Goal: Task Accomplishment & Management: Manage account settings

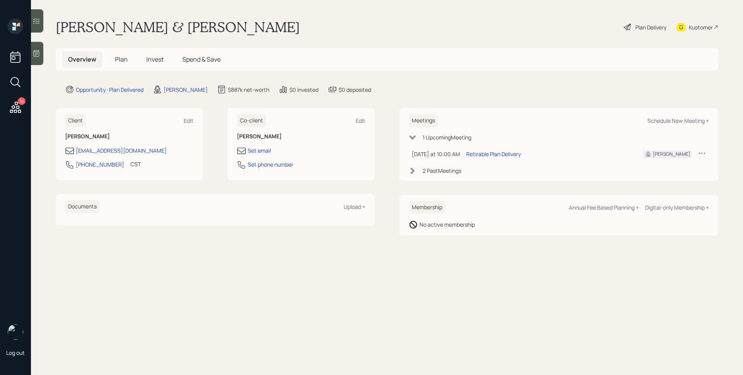
click at [16, 108] on icon at bounding box center [15, 106] width 11 height 11
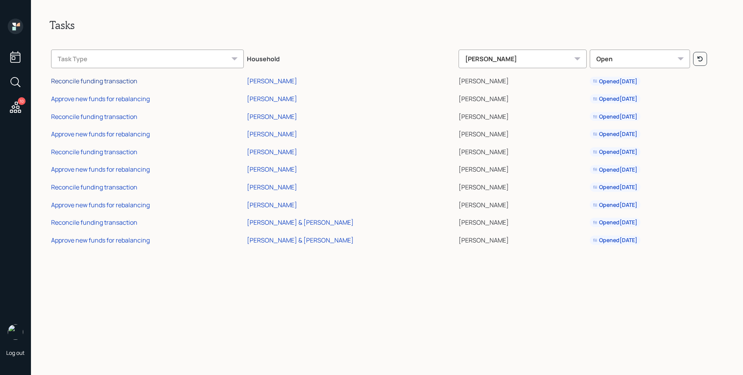
click at [120, 82] on div "Reconcile funding transaction" at bounding box center [94, 81] width 86 height 9
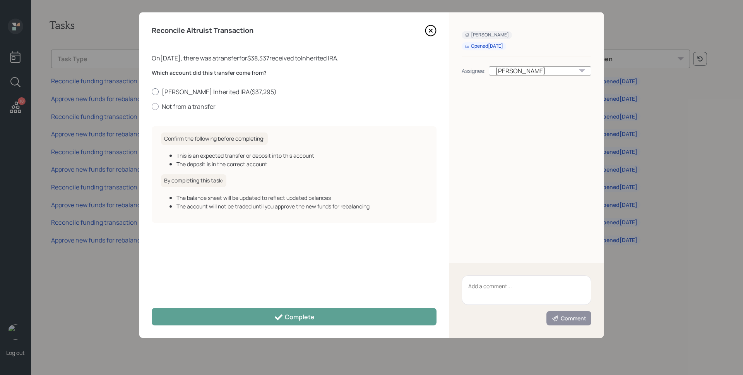
click at [215, 92] on label "[PERSON_NAME] Inherited IRA ( $37,295 )" at bounding box center [294, 91] width 285 height 9
click at [152, 92] on input "[PERSON_NAME] Inherited IRA ( $37,295 )" at bounding box center [151, 91] width 0 height 0
radio input "true"
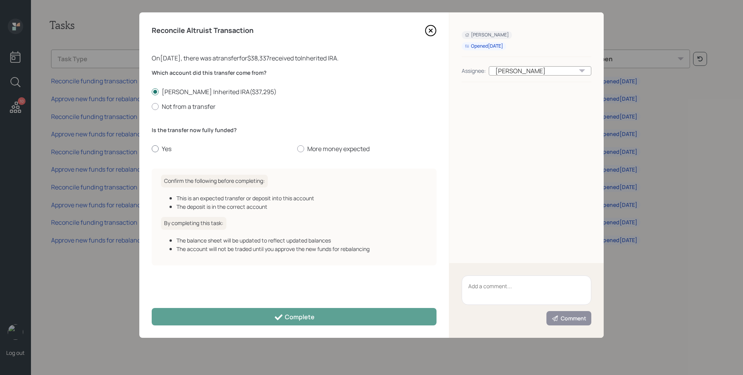
click at [164, 150] on label "Yes" at bounding box center [221, 148] width 139 height 9
click at [152, 149] on input "Yes" at bounding box center [151, 149] width 0 height 0
radio input "true"
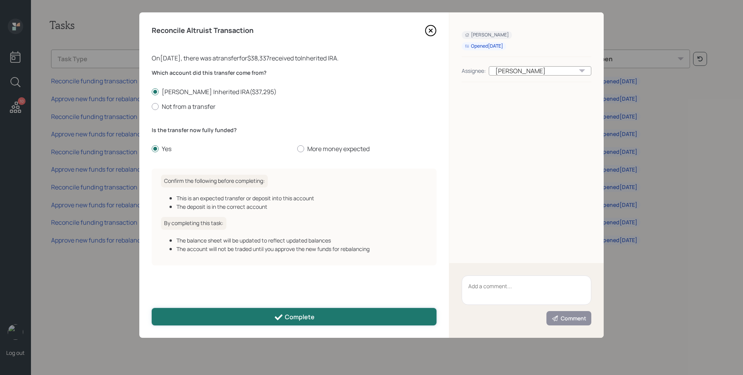
click at [299, 316] on div "Complete" at bounding box center [294, 316] width 41 height 9
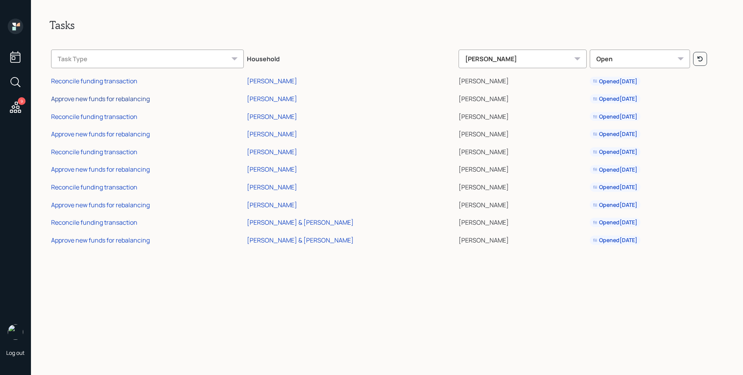
click at [132, 99] on div "Approve new funds for rebalancing" at bounding box center [100, 98] width 99 height 9
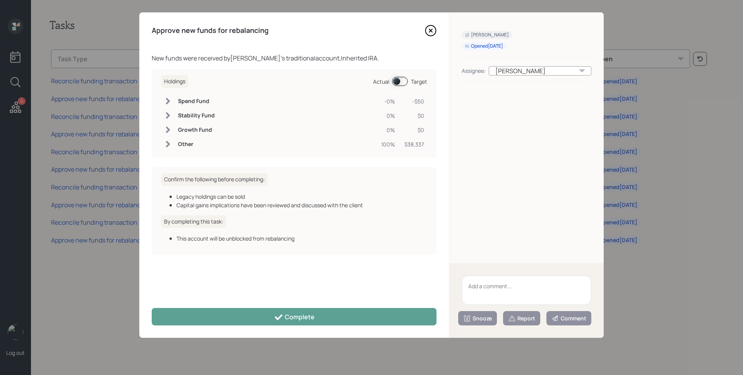
click at [402, 81] on span at bounding box center [400, 81] width 16 height 9
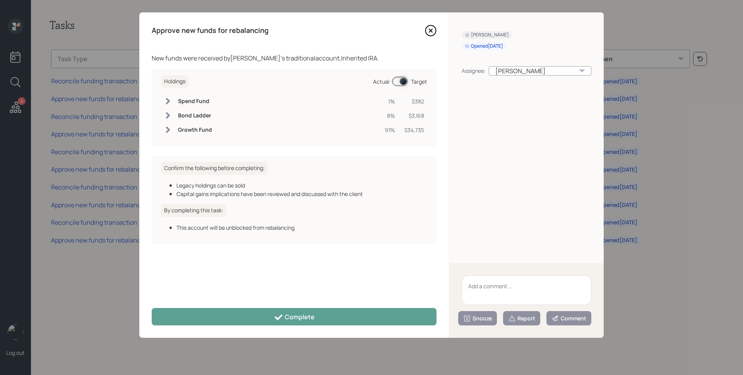
click at [402, 81] on span at bounding box center [400, 81] width 16 height 9
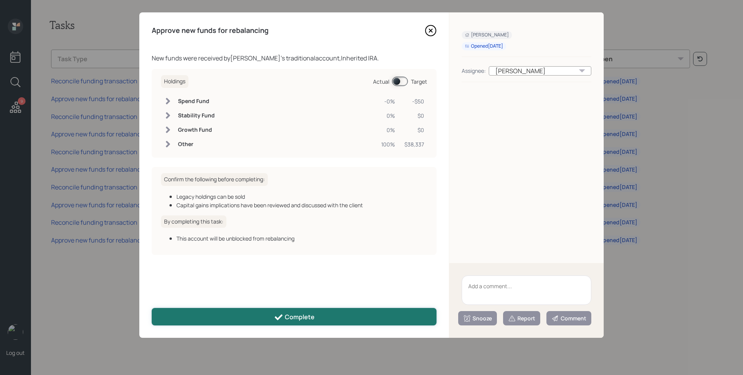
click at [359, 322] on button "Complete" at bounding box center [294, 316] width 285 height 17
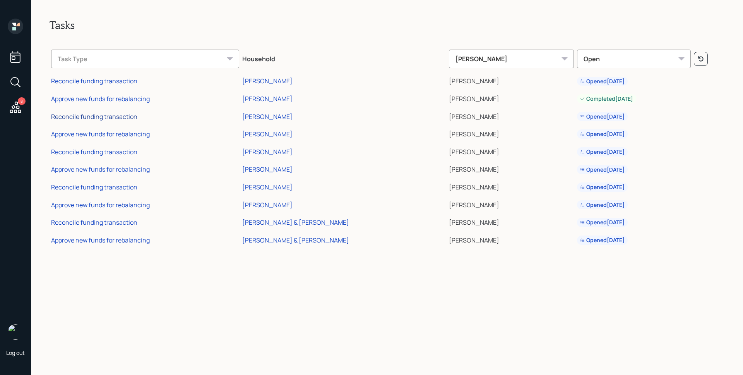
click at [127, 116] on div "Reconcile funding transaction" at bounding box center [94, 116] width 86 height 9
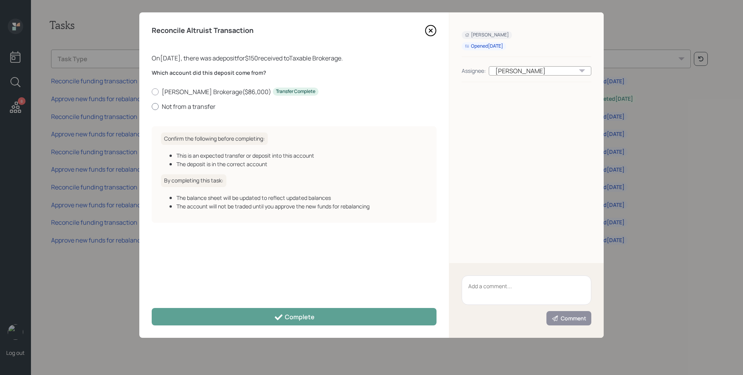
click at [187, 108] on label "Not from a transfer" at bounding box center [294, 106] width 285 height 9
click at [152, 106] on input "Not from a transfer" at bounding box center [151, 106] width 0 height 0
radio input "true"
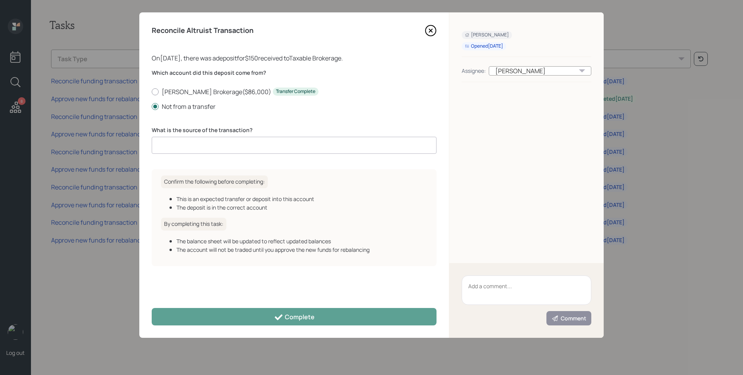
click at [203, 143] on input at bounding box center [294, 145] width 285 height 17
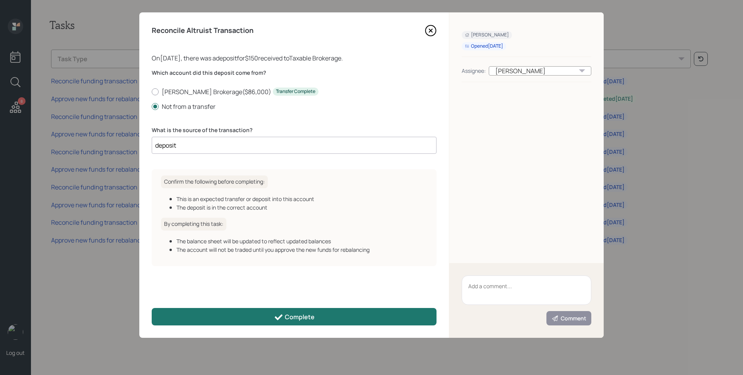
type input "deposit"
click at [245, 309] on button "Complete" at bounding box center [294, 316] width 285 height 17
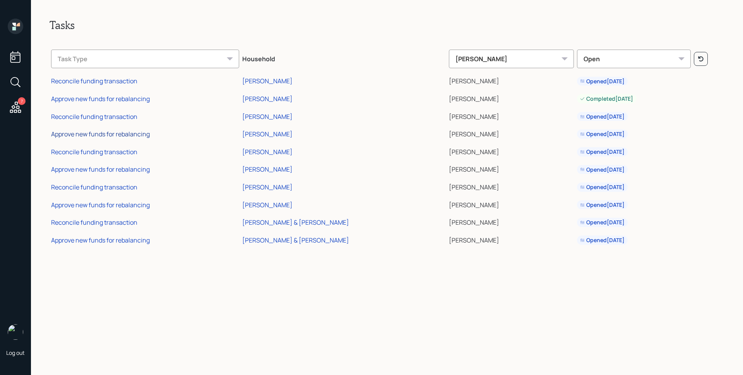
click at [123, 134] on div "Approve new funds for rebalancing" at bounding box center [100, 134] width 99 height 9
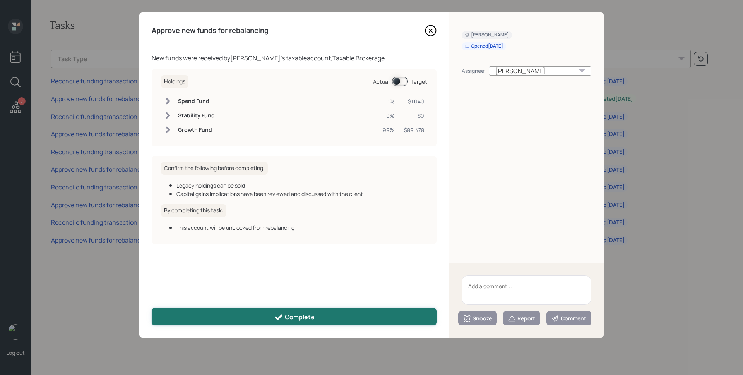
click at [261, 312] on button "Complete" at bounding box center [294, 316] width 285 height 17
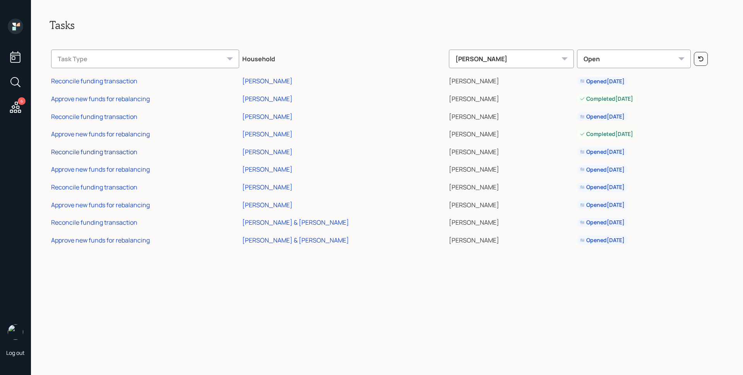
click at [115, 150] on div "Reconcile funding transaction" at bounding box center [94, 152] width 86 height 9
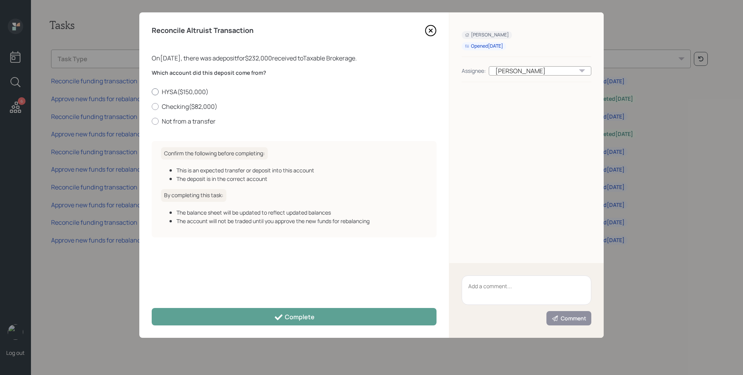
click at [176, 90] on label "HYSA ( $150,000 )" at bounding box center [294, 91] width 285 height 9
click at [152, 91] on input "HYSA ( $150,000 )" at bounding box center [151, 91] width 0 height 0
radio input "true"
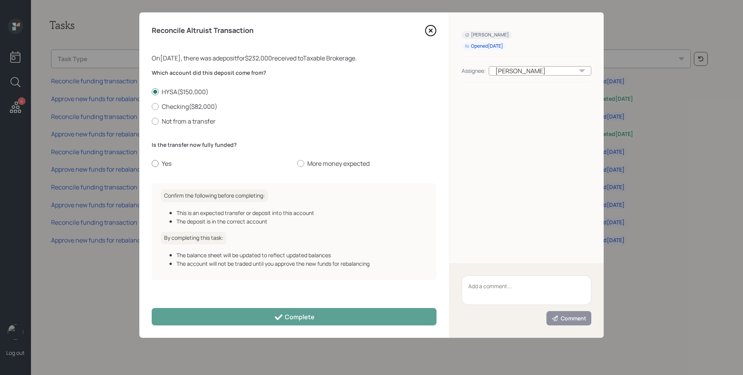
click at [161, 163] on label "Yes" at bounding box center [221, 163] width 139 height 9
click at [152, 163] on input "Yes" at bounding box center [151, 163] width 0 height 0
radio input "true"
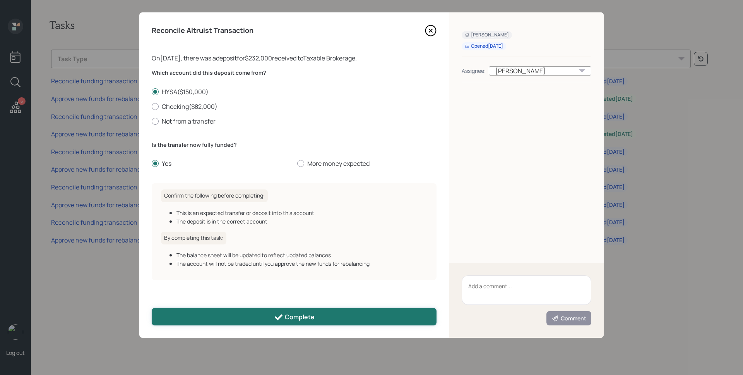
click at [247, 313] on button "Complete" at bounding box center [294, 316] width 285 height 17
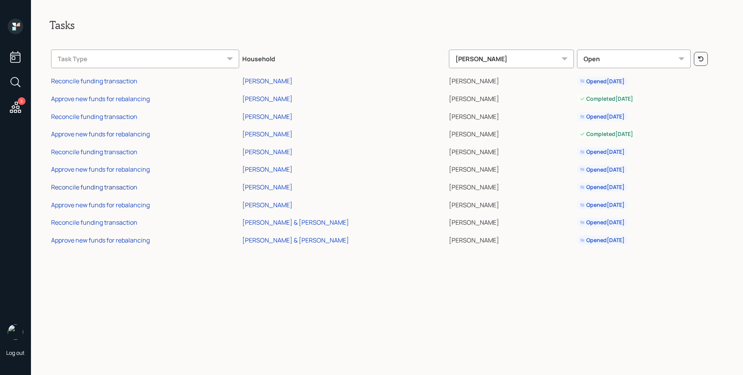
click at [106, 190] on div "Reconcile funding transaction" at bounding box center [94, 187] width 86 height 9
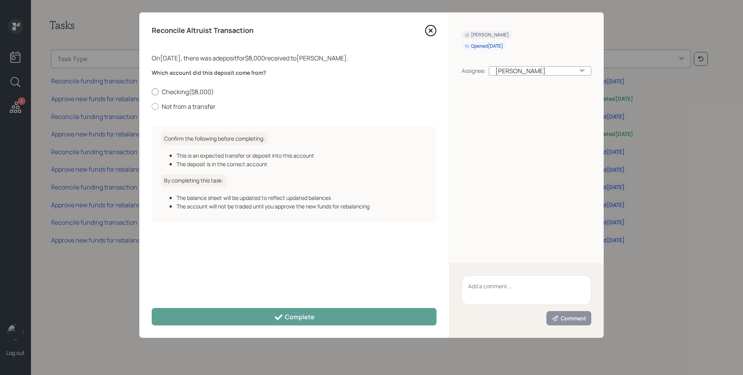
click at [189, 92] on label "Checking ( $8,000 )" at bounding box center [294, 91] width 285 height 9
click at [152, 92] on input "Checking ( $8,000 )" at bounding box center [151, 91] width 0 height 0
radio input "true"
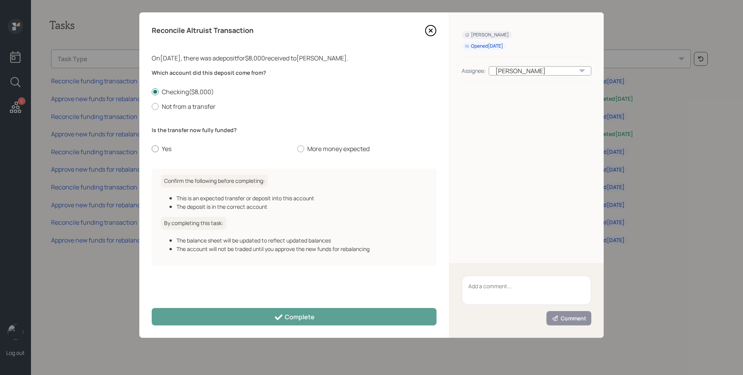
click at [163, 149] on label "Yes" at bounding box center [221, 148] width 139 height 9
click at [152, 149] on input "Yes" at bounding box center [151, 149] width 0 height 0
radio input "true"
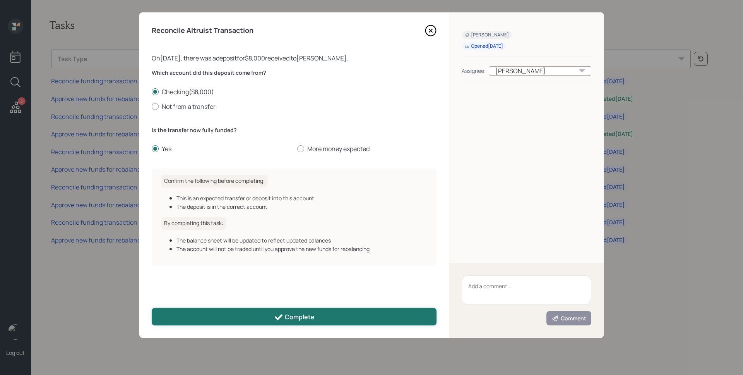
click at [270, 317] on button "Complete" at bounding box center [294, 316] width 285 height 17
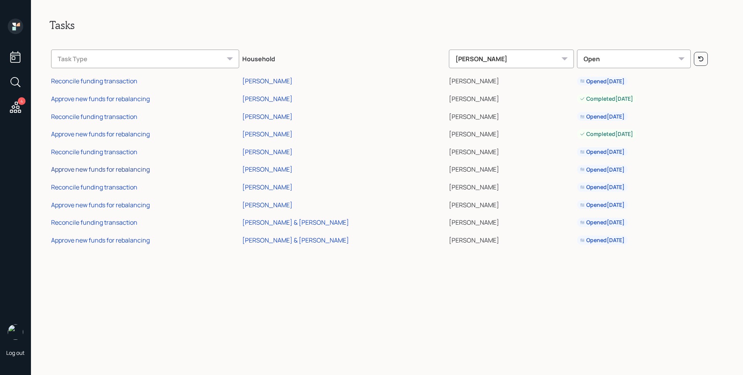
click at [108, 167] on div "Approve new funds for rebalancing" at bounding box center [100, 169] width 99 height 9
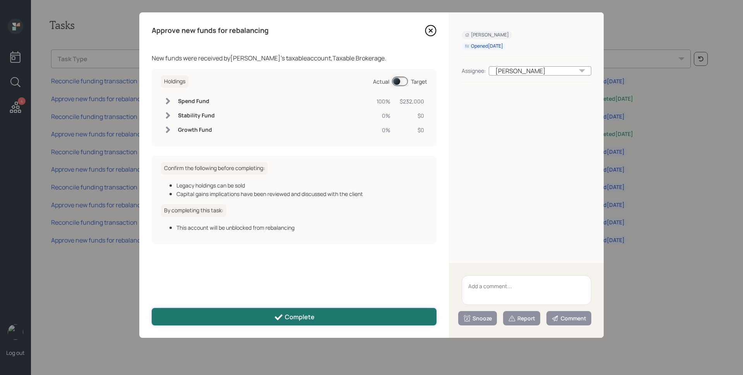
click at [276, 316] on icon at bounding box center [278, 316] width 9 height 9
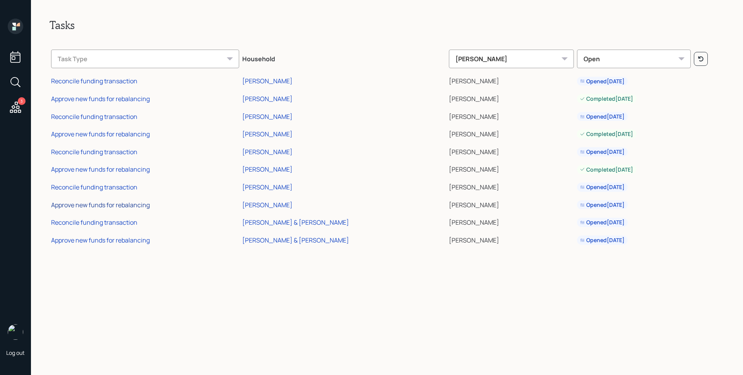
click at [145, 202] on div "Approve new funds for rebalancing" at bounding box center [100, 205] width 99 height 9
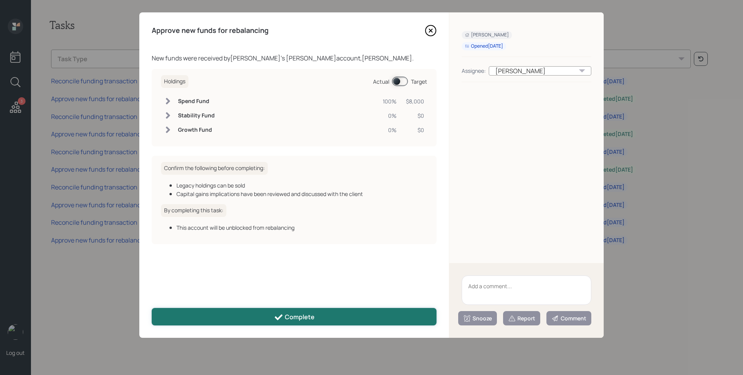
click at [272, 318] on button "Complete" at bounding box center [294, 316] width 285 height 17
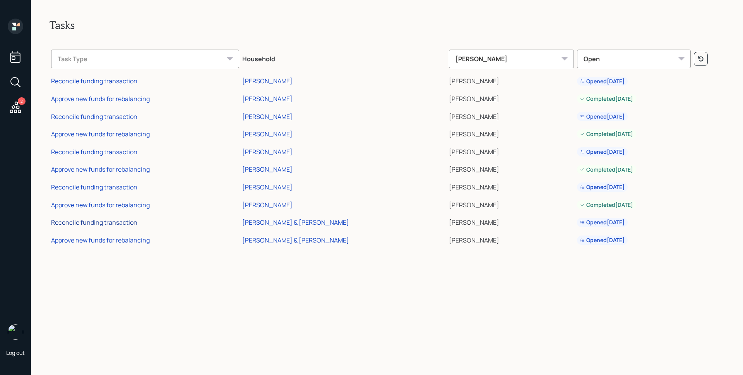
click at [124, 225] on div "Reconcile funding transaction" at bounding box center [94, 222] width 86 height 9
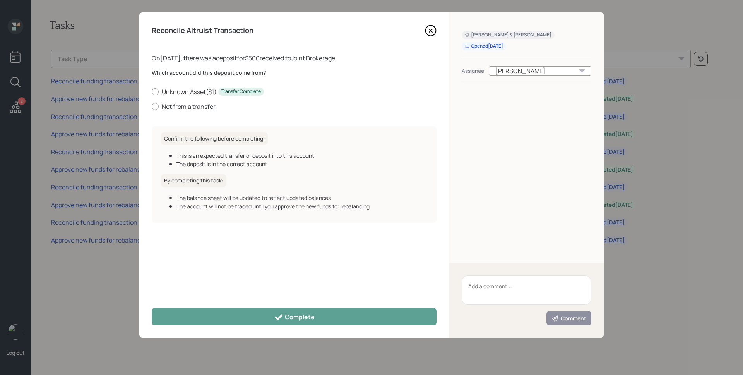
click at [192, 112] on div "Which account did this deposit come from? Unknown Asset ( $1 ) Transfer Complet…" at bounding box center [294, 94] width 285 height 51
click at [191, 108] on label "Not from a transfer" at bounding box center [294, 106] width 285 height 9
click at [152, 106] on input "Not from a transfer" at bounding box center [151, 106] width 0 height 0
radio input "true"
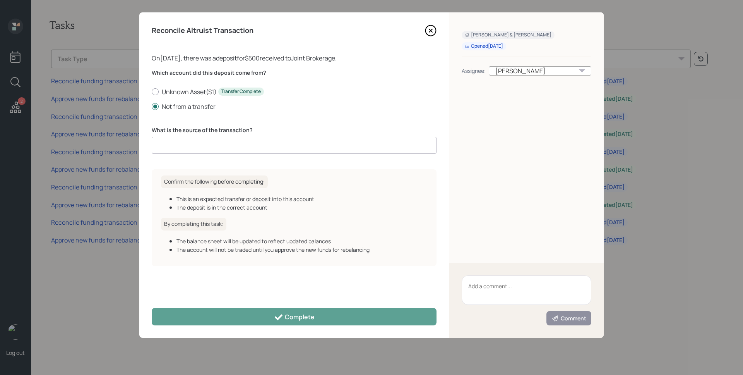
click at [187, 149] on input at bounding box center [294, 145] width 285 height 17
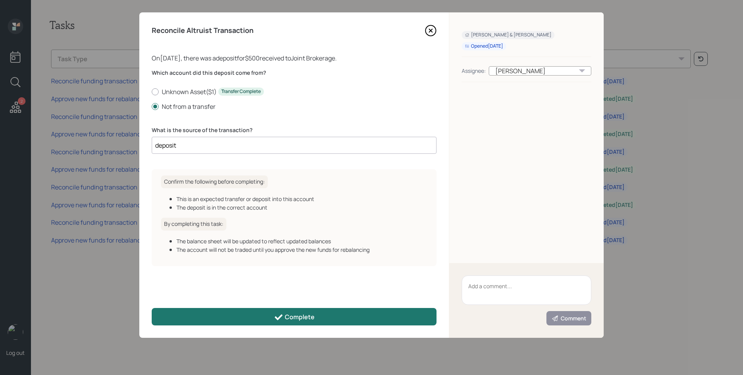
type input "deposit"
click at [274, 316] on button "Complete" at bounding box center [294, 316] width 285 height 17
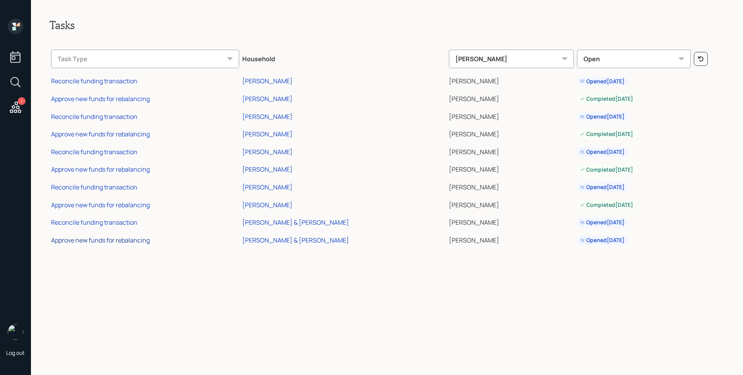
click at [143, 238] on div "Approve new funds for rebalancing" at bounding box center [100, 240] width 99 height 9
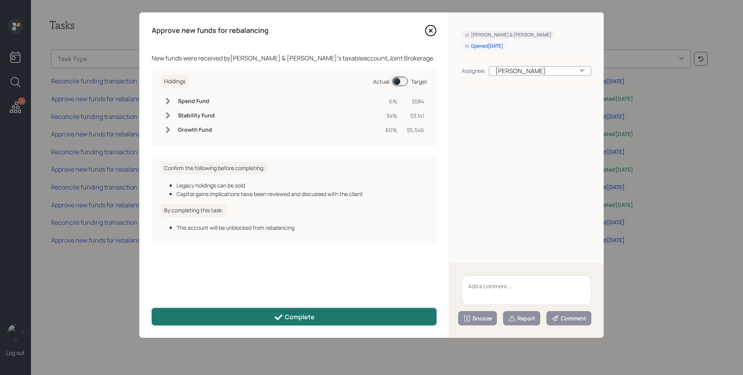
click at [269, 310] on button "Complete" at bounding box center [294, 316] width 285 height 17
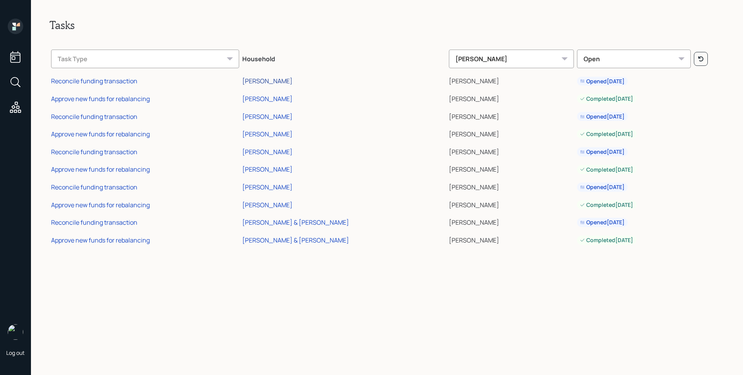
click at [285, 82] on div "[PERSON_NAME]" at bounding box center [267, 81] width 50 height 9
